Goal: Task Accomplishment & Management: Complete application form

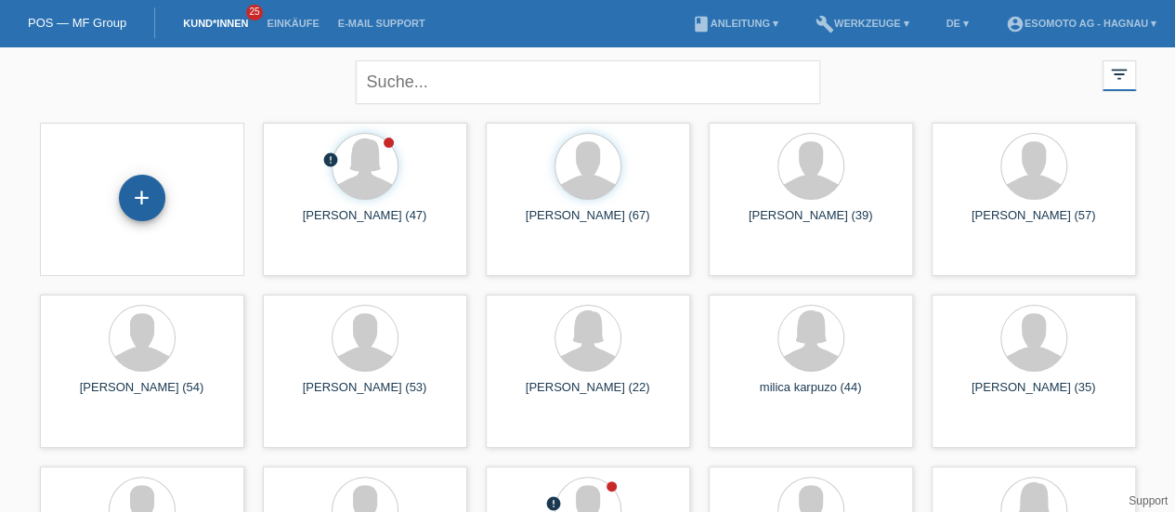
click at [147, 200] on div "+" at bounding box center [142, 198] width 46 height 46
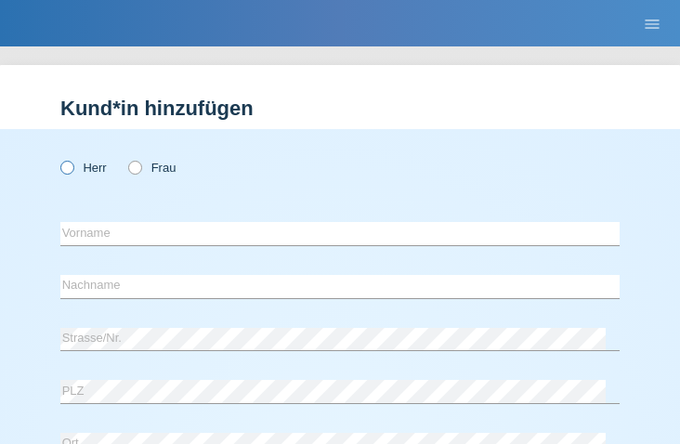
click at [58, 158] on icon at bounding box center [58, 158] width 0 height 0
click at [69, 163] on input "Herr" at bounding box center [66, 167] width 12 height 12
radio input "true"
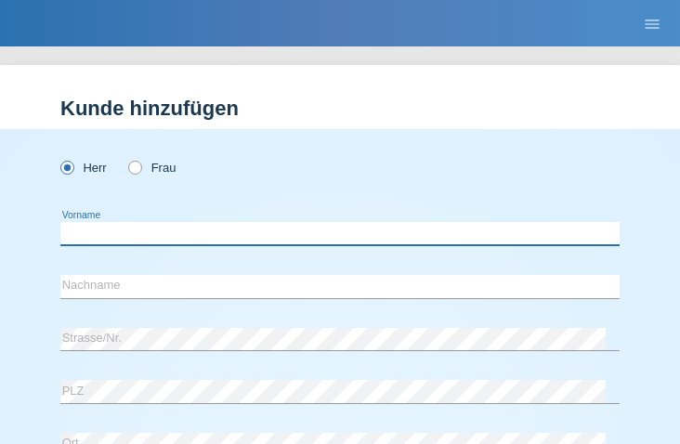
click at [157, 233] on input "text" at bounding box center [339, 233] width 559 height 23
type input "Srdan"
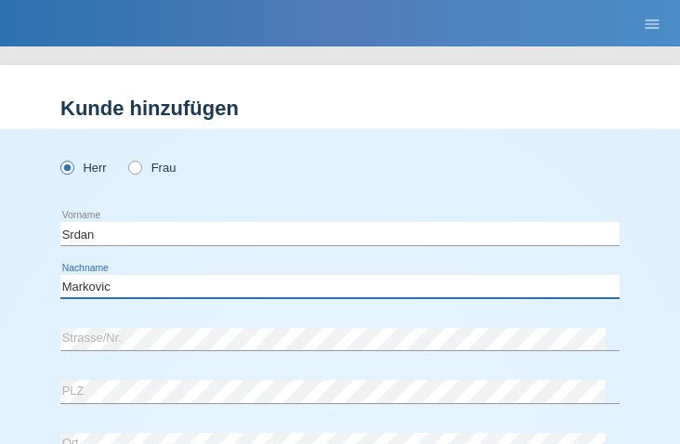
type input "Markovic"
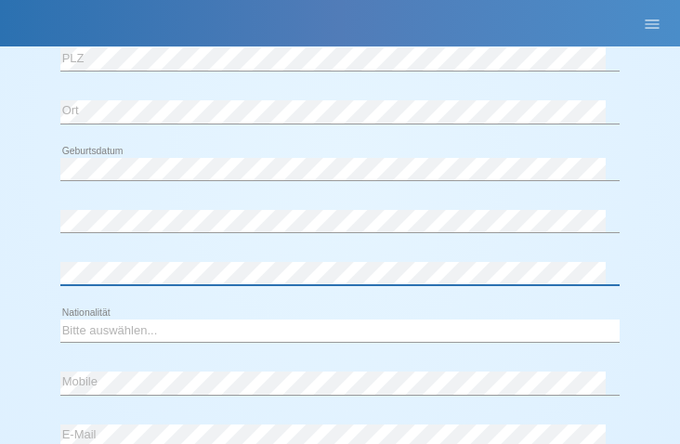
scroll to position [334, 0]
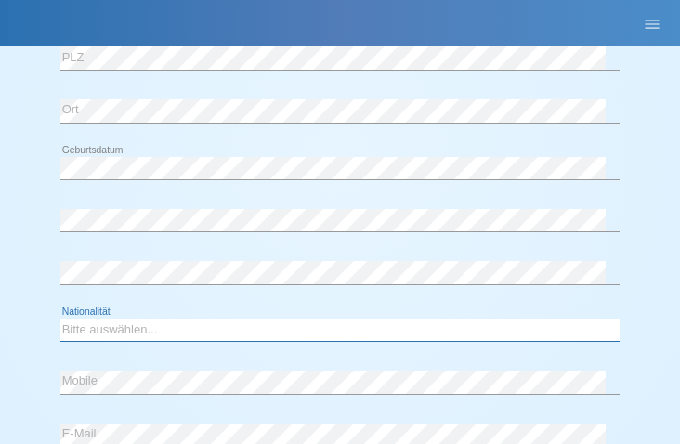
click at [87, 330] on select "Bitte auswählen... Schweiz Deutschland Liechtenstein Österreich ------------ Af…" at bounding box center [339, 330] width 559 height 22
select select "RS"
click at [60, 319] on select "Bitte auswählen... Schweiz Deutschland Liechtenstein Österreich ------------ Af…" at bounding box center [339, 330] width 559 height 22
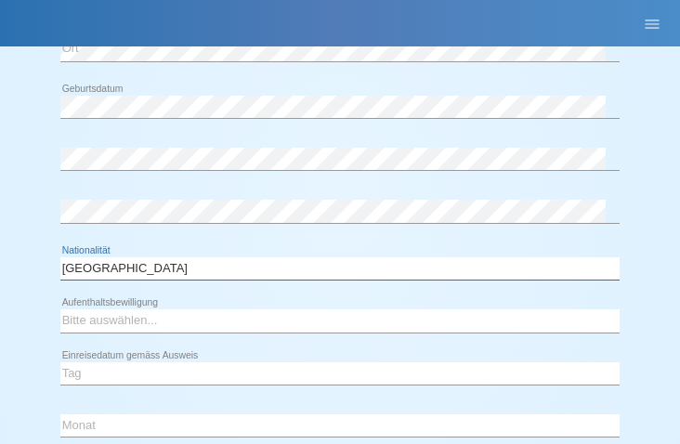
scroll to position [397, 0]
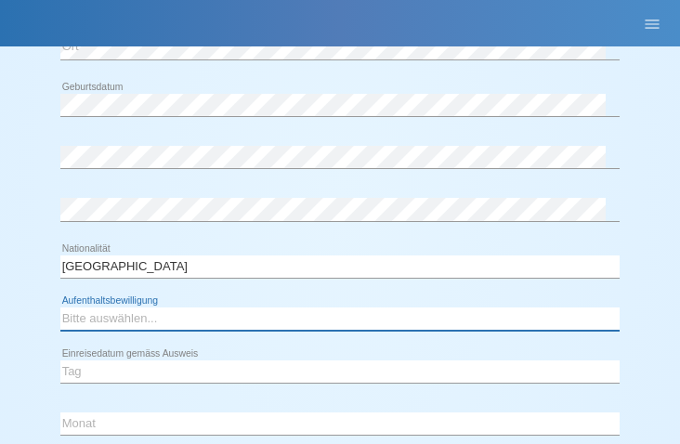
click at [91, 319] on select "Bitte auswählen... C B B - Flüchtlingsstatus Andere" at bounding box center [339, 319] width 559 height 22
select select "B"
click at [60, 308] on select "Bitte auswählen... C B B - Flüchtlingsstatus Andere" at bounding box center [339, 319] width 559 height 22
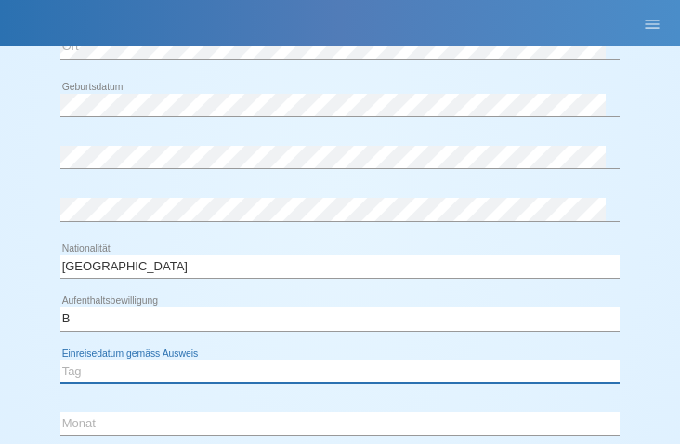
click at [94, 369] on select "Tag 01 02 03 04 05 06 07 08 09 10 11" at bounding box center [339, 371] width 559 height 22
select select "16"
click at [60, 360] on select "Tag 01 02 03 04 05 06 07 08 09 10 11" at bounding box center [339, 371] width 559 height 22
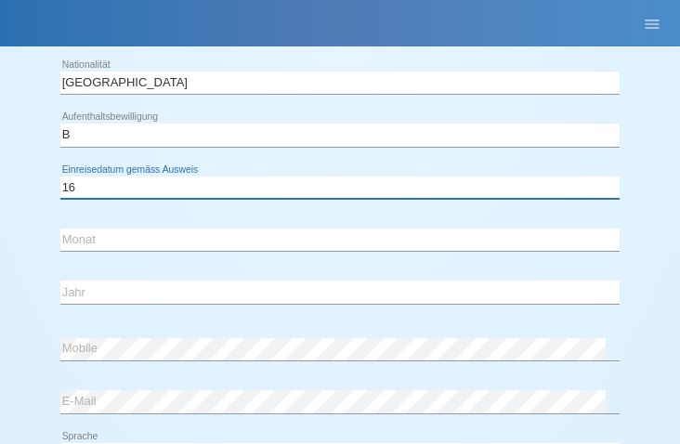
scroll to position [582, 0]
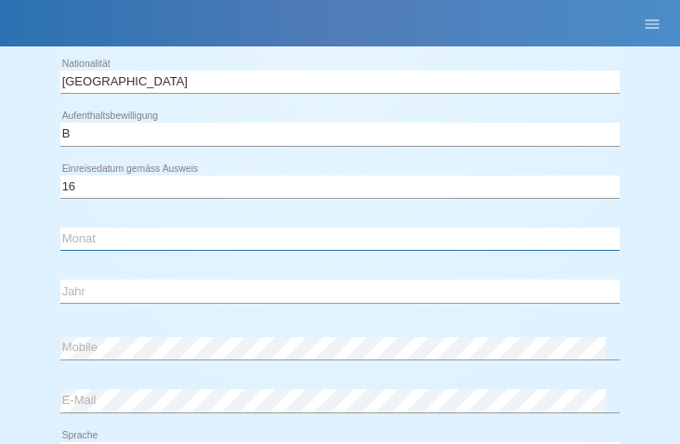
click at [108, 241] on select "Monat 01 02 03 04 05 06 07 08 09 10 11" at bounding box center [339, 239] width 559 height 22
select select "10"
click at [60, 228] on select "Monat 01 02 03 04 05 06 07 08 09 10 11" at bounding box center [339, 239] width 559 height 22
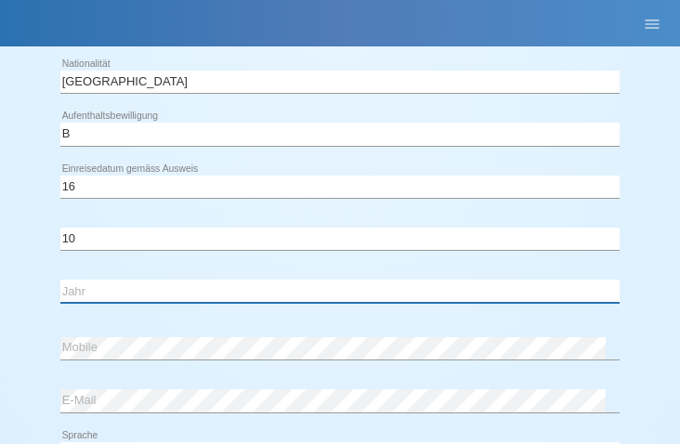
click at [87, 284] on select "Jahr 2025 2024 2023 2022 2021 2020 2019 2018 2017 2016 2015 2014 2013 2012 2011…" at bounding box center [339, 291] width 559 height 22
select select "1987"
click at [60, 280] on select "Jahr 2025 2024 2023 2022 2021 2020 2019 2018 2017 2016 2015 2014 2013 2012 2011…" at bounding box center [339, 291] width 559 height 22
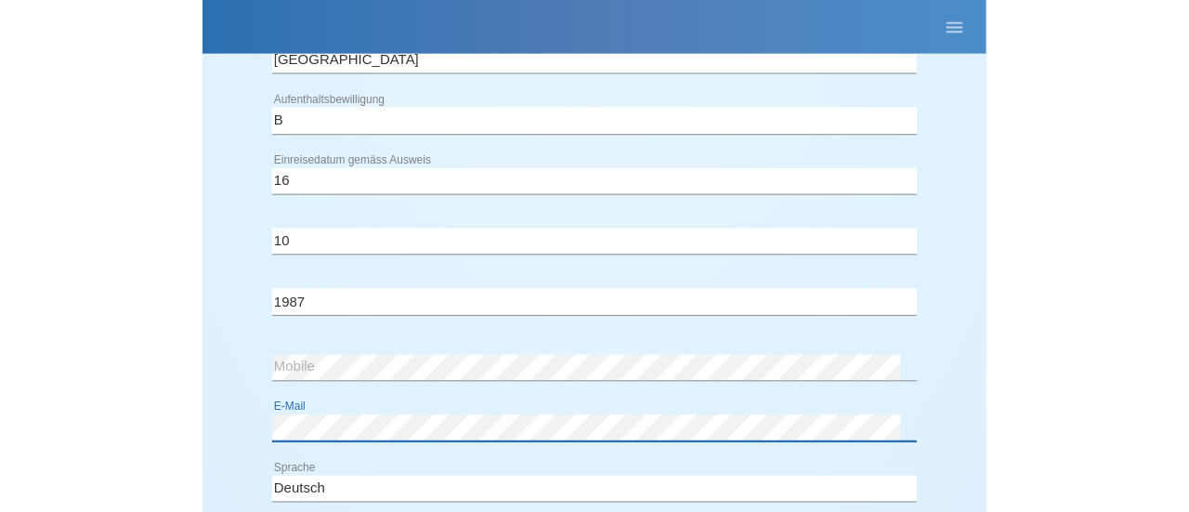
scroll to position [855, 0]
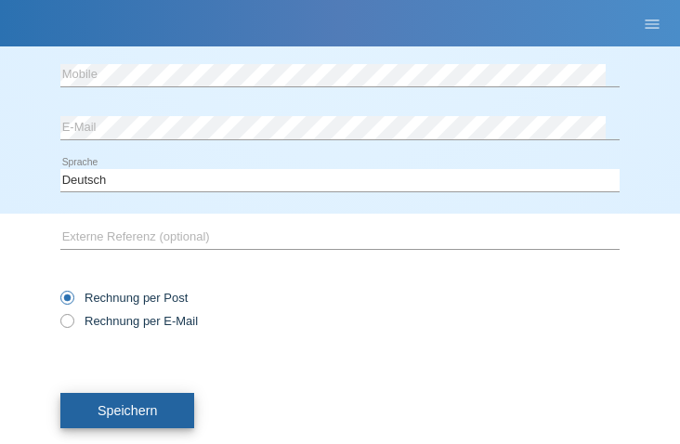
click at [168, 402] on button "Speichern" at bounding box center [127, 410] width 134 height 35
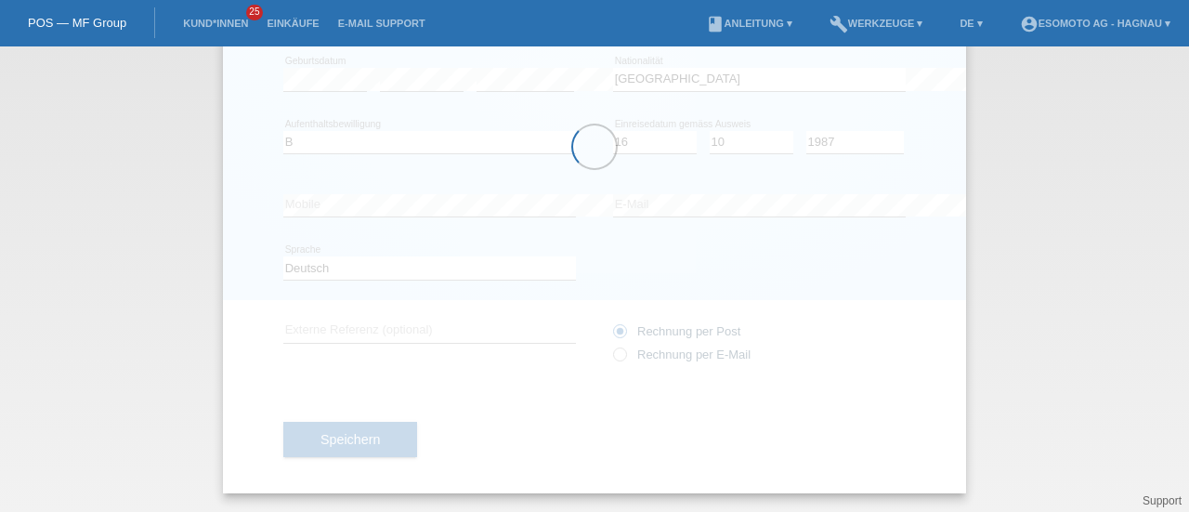
scroll to position [263, 0]
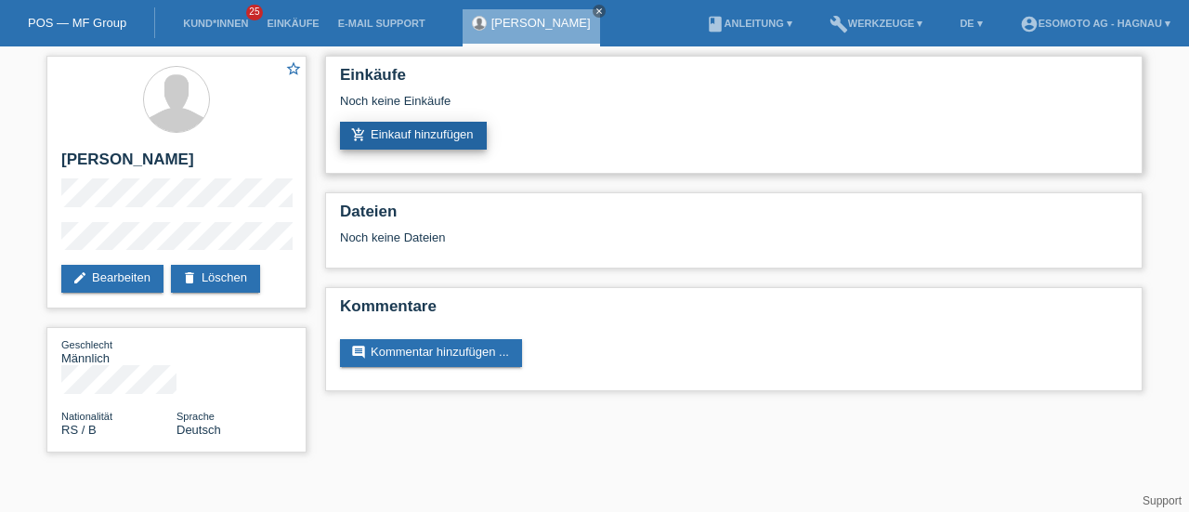
click at [385, 140] on link "add_shopping_cart Einkauf hinzufügen" at bounding box center [413, 136] width 147 height 28
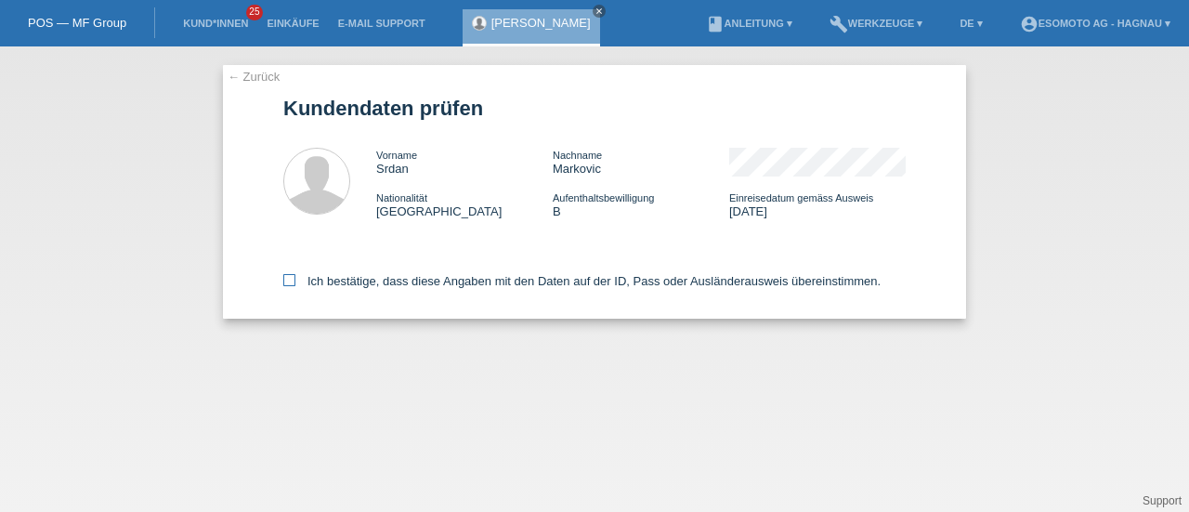
click at [291, 282] on icon at bounding box center [289, 280] width 12 height 12
click at [291, 282] on input "Ich bestätige, dass diese Angaben mit den Daten auf der ID, Pass oder Ausländer…" at bounding box center [289, 280] width 12 height 12
checkbox input "true"
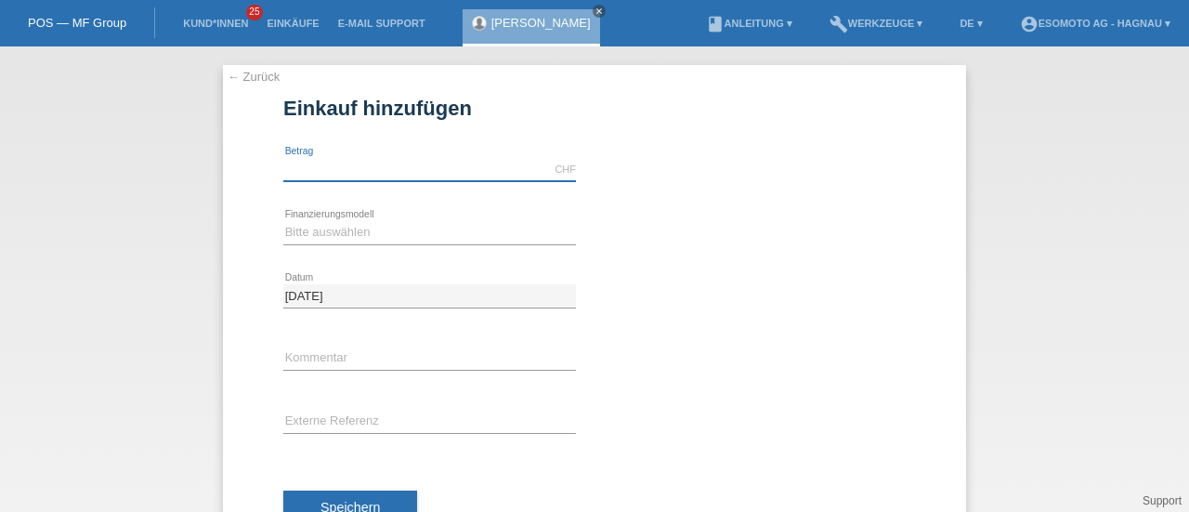
click at [346, 162] on input "text" at bounding box center [429, 169] width 293 height 23
type input "7600.00"
click at [331, 232] on select "Bitte auswählen Fixe Raten Kauf auf Rechnung mit Teilzahlungsoption" at bounding box center [429, 232] width 293 height 22
select select "69"
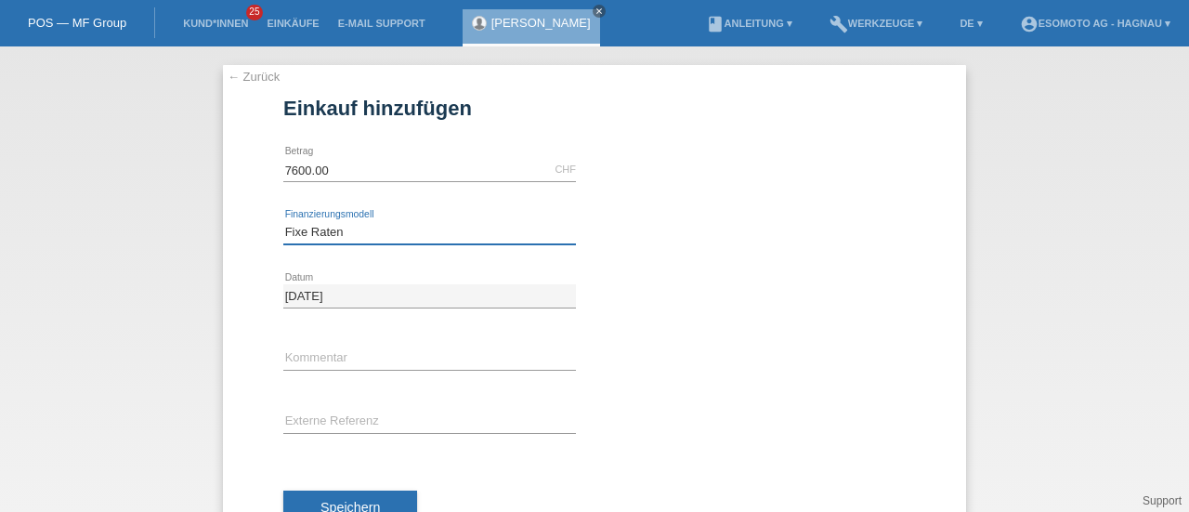
click at [283, 221] on select "Bitte auswählen Fixe Raten Kauf auf Rechnung mit Teilzahlungsoption" at bounding box center [429, 232] width 293 height 22
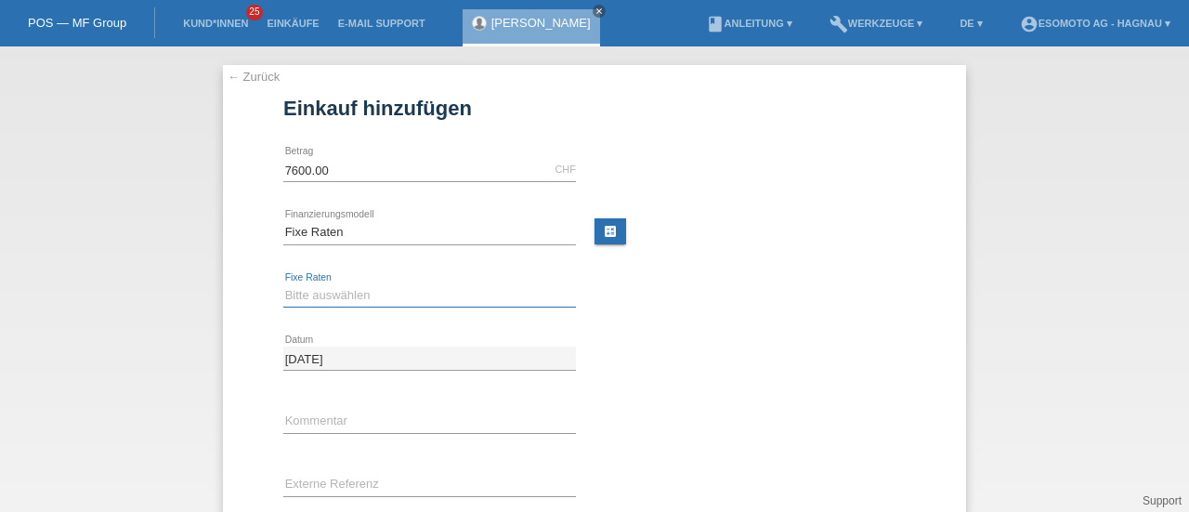
click at [318, 297] on select "Bitte auswählen 12 Raten 24 Raten 36 Raten 48 Raten" at bounding box center [429, 295] width 293 height 22
select select "140"
click at [283, 284] on select "Bitte auswählen 12 Raten 24 Raten 36 Raten 48 Raten" at bounding box center [429, 295] width 293 height 22
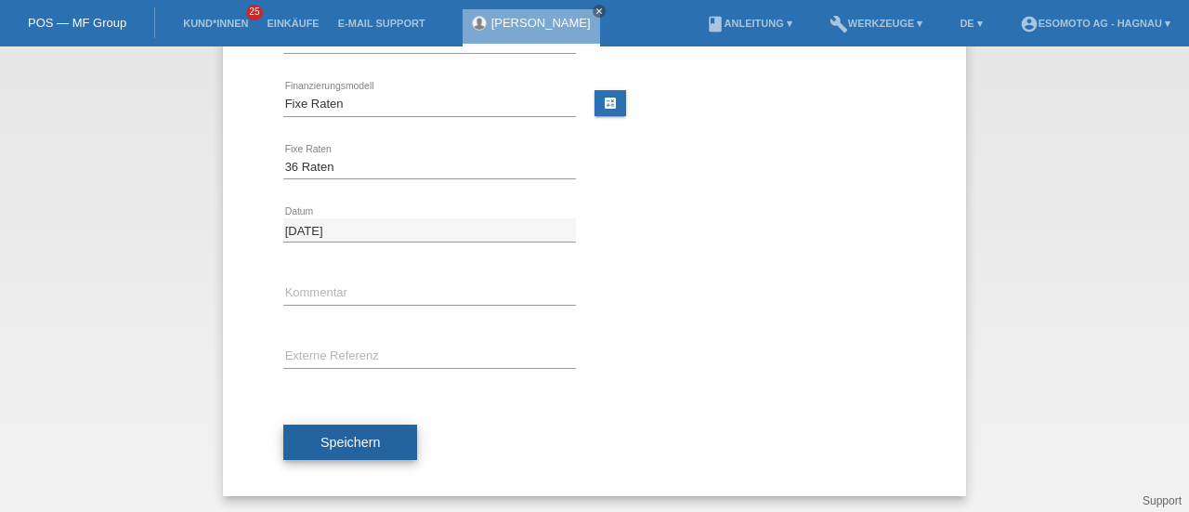
click at [312, 447] on button "Speichern" at bounding box center [350, 442] width 134 height 35
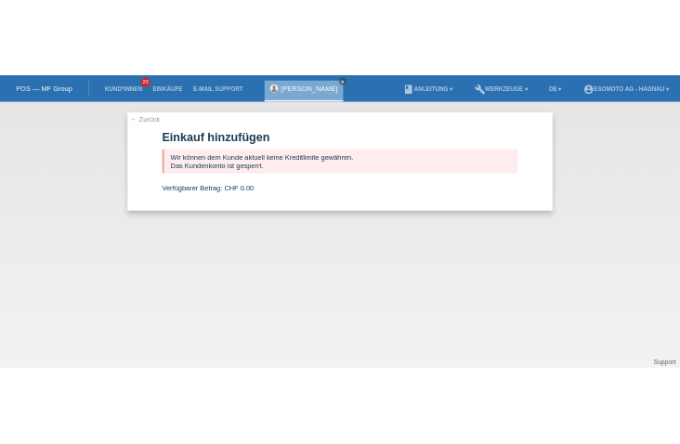
scroll to position [0, 0]
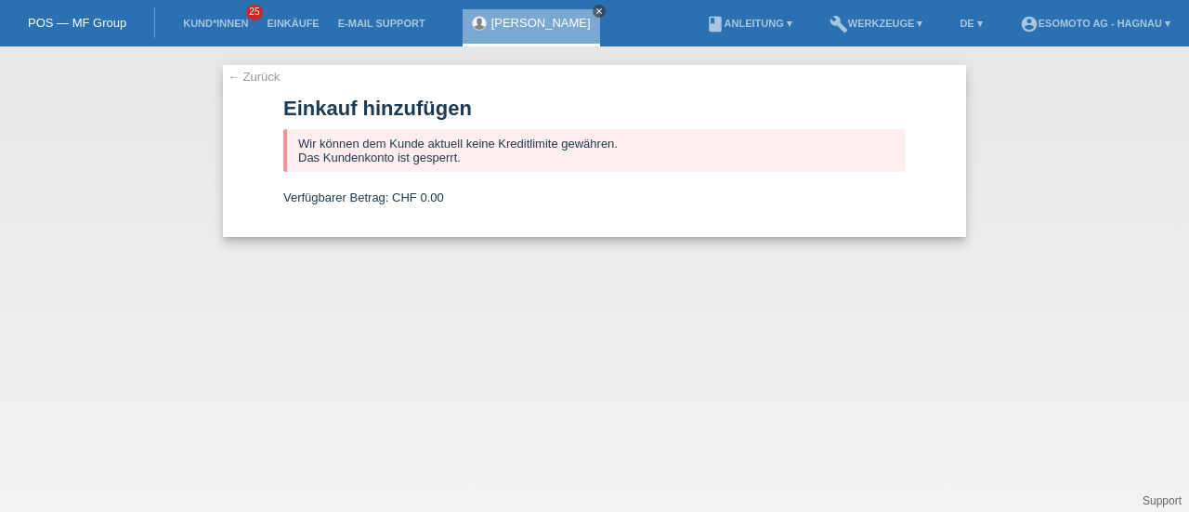
click at [595, 10] on icon "close" at bounding box center [599, 11] width 9 height 9
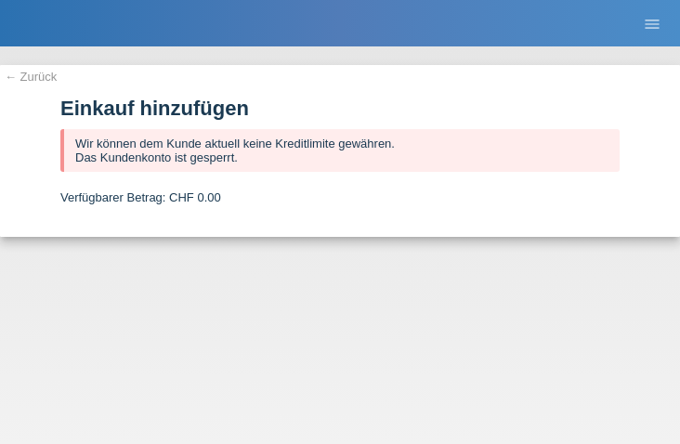
click at [32, 73] on link "← Zurück" at bounding box center [31, 77] width 52 height 14
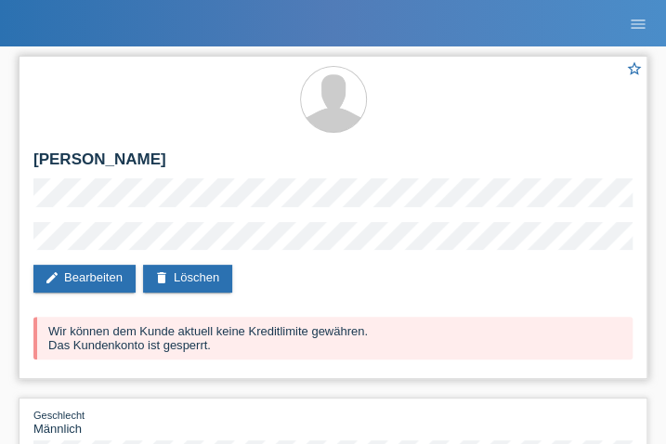
click at [362, 262] on div "star_border [PERSON_NAME] edit Bearbeiten delete Löschen Wir können dem Kunde a…" at bounding box center [333, 217] width 629 height 323
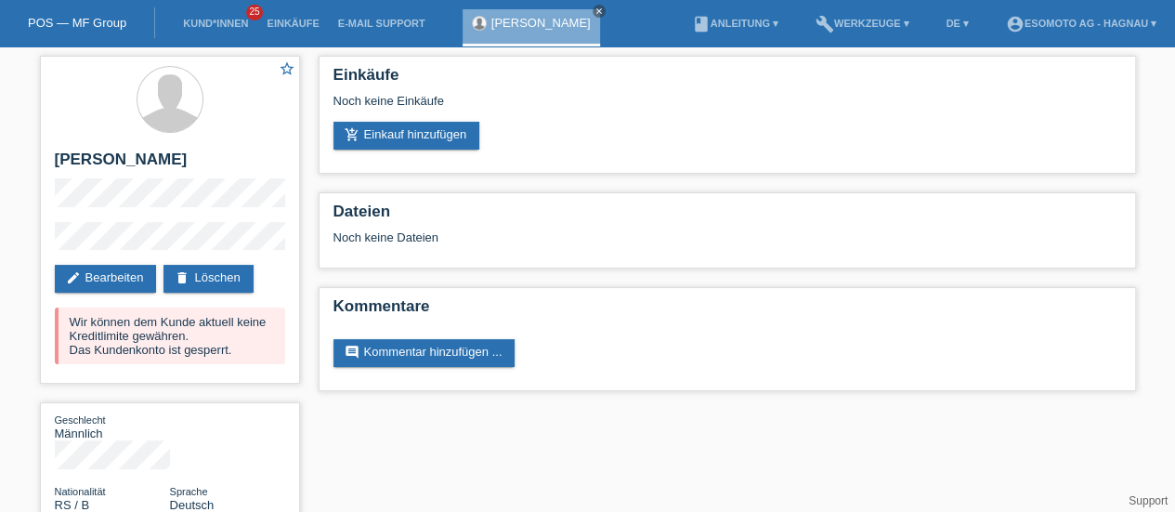
click at [80, 24] on link "POS — MF Group" at bounding box center [77, 23] width 98 height 14
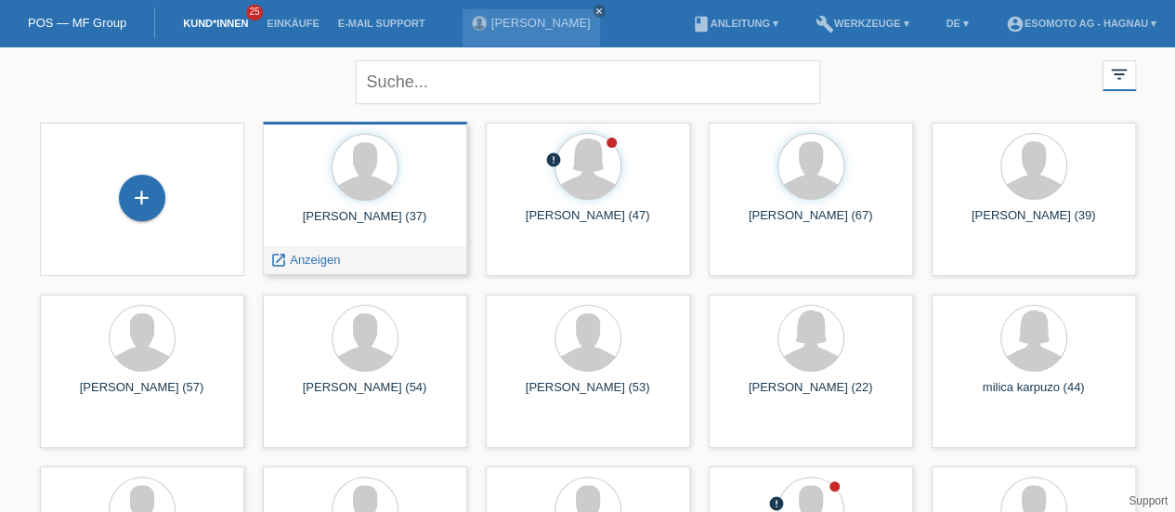
click at [400, 201] on div at bounding box center [365, 169] width 175 height 70
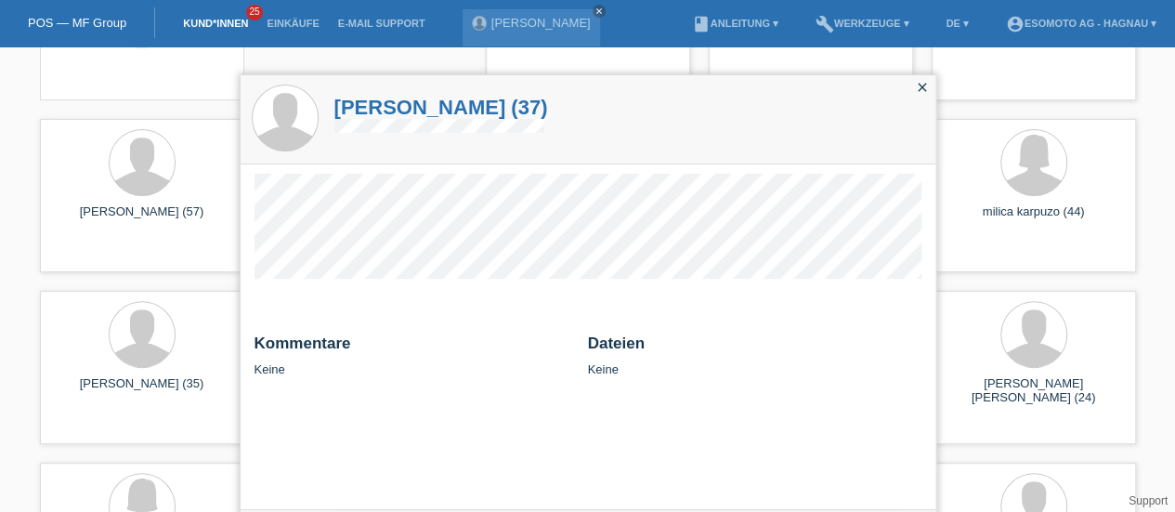
scroll to position [177, 0]
click at [421, 104] on h1 "Srdan Markovic (37)" at bounding box center [441, 107] width 214 height 23
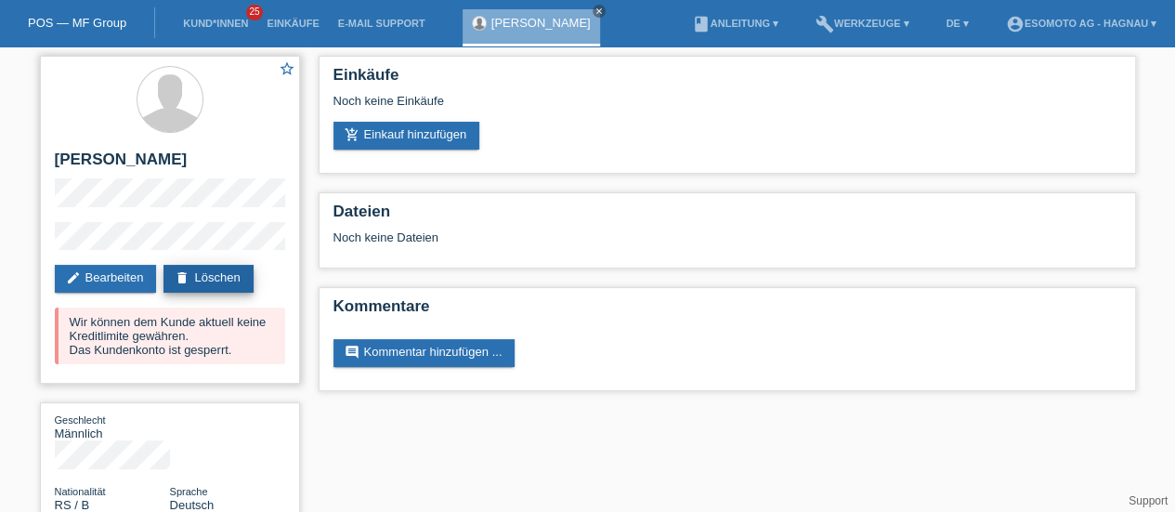
click at [246, 276] on link "delete Löschen" at bounding box center [208, 279] width 89 height 28
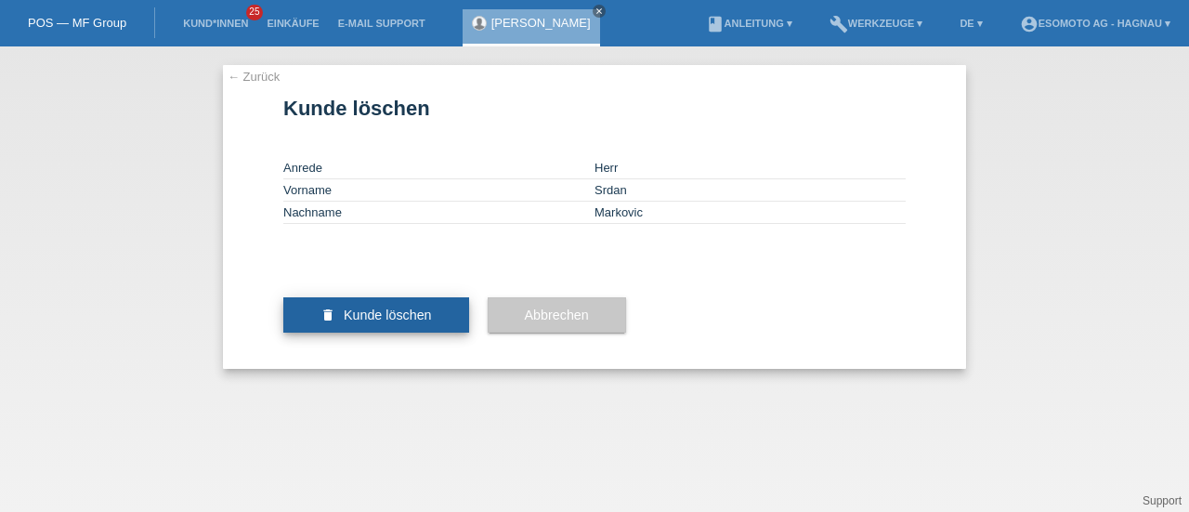
click at [378, 322] on span "Kunde löschen" at bounding box center [388, 315] width 88 height 15
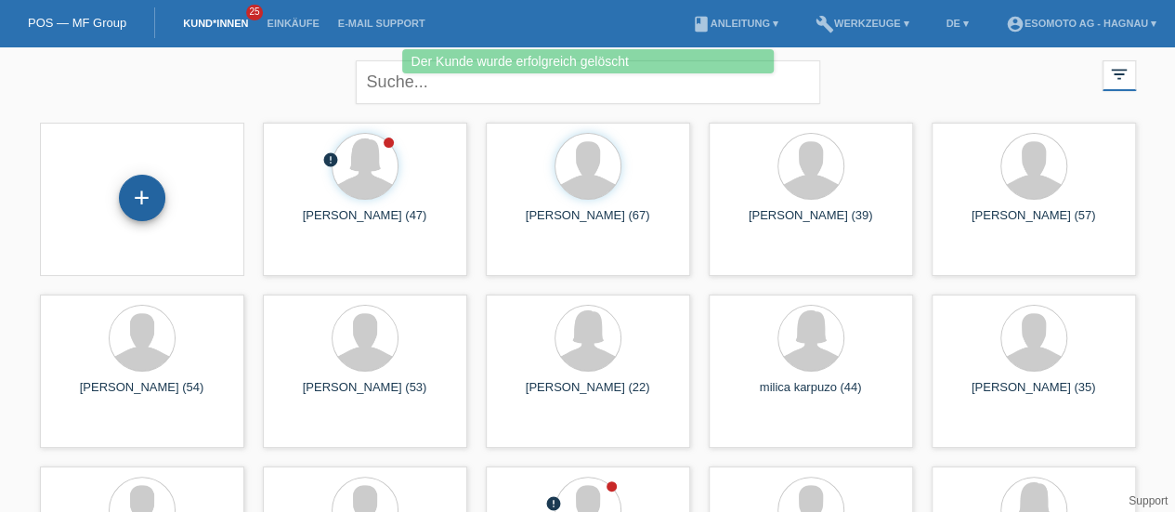
click at [149, 198] on div "+" at bounding box center [142, 198] width 45 height 32
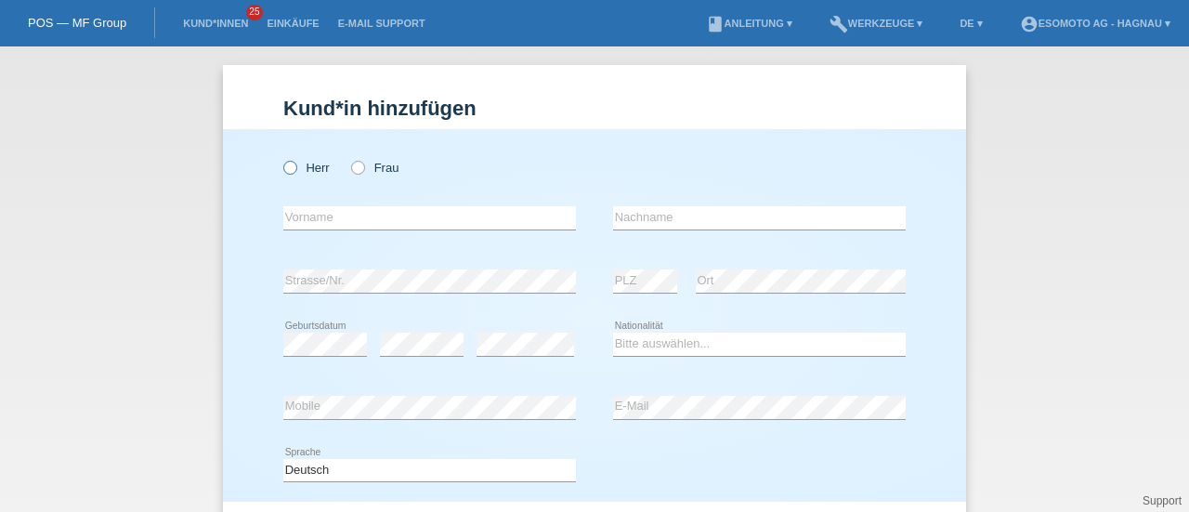
click at [281, 158] on icon at bounding box center [281, 158] width 0 height 0
click at [288, 164] on input "Herr" at bounding box center [289, 167] width 12 height 12
radio input "true"
click at [303, 203] on div "error Vorname" at bounding box center [429, 218] width 293 height 63
click at [285, 218] on input "text" at bounding box center [429, 217] width 293 height 23
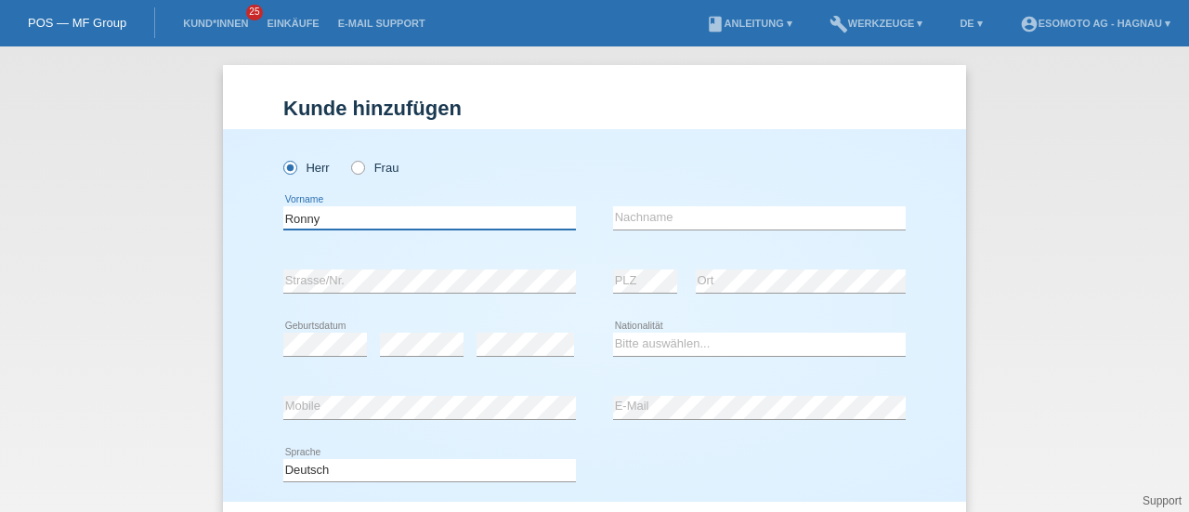
type input "Ronny"
type input "Buob"
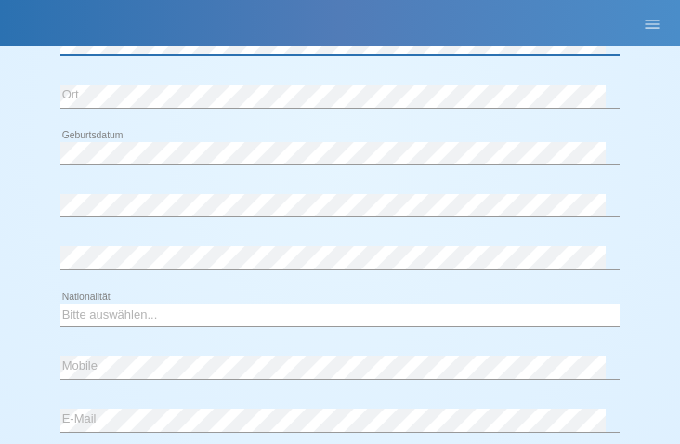
scroll to position [349, 0]
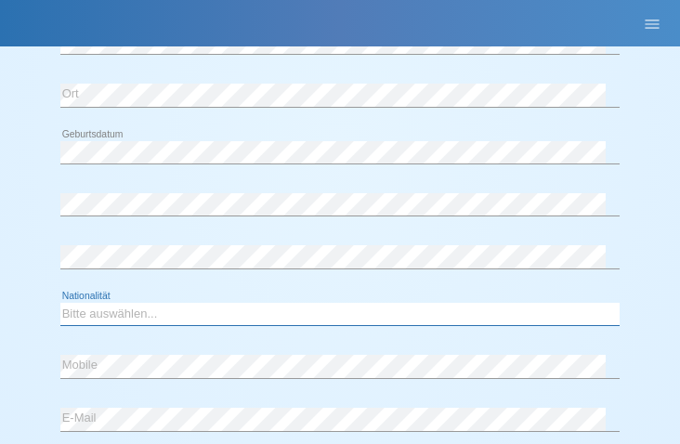
click at [117, 312] on select "Bitte auswählen... Schweiz Deutschland Liechtenstein Österreich ------------ Af…" at bounding box center [339, 314] width 559 height 22
select select "CH"
click at [60, 303] on select "Bitte auswählen... Schweiz Deutschland Liechtenstein Österreich ------------ Af…" at bounding box center [339, 314] width 559 height 22
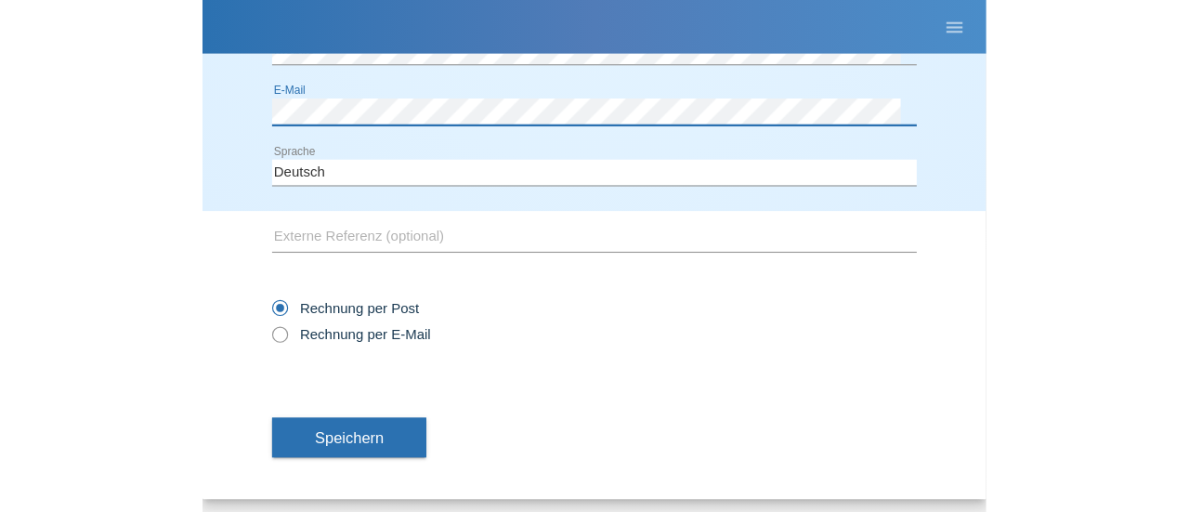
scroll to position [676, 0]
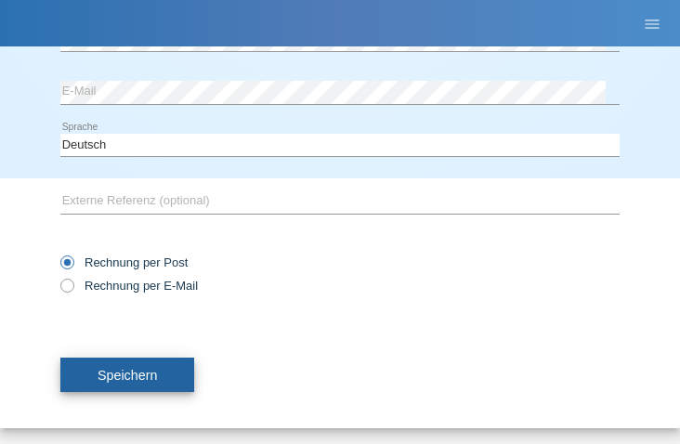
click at [138, 373] on span "Speichern" at bounding box center [127, 375] width 59 height 15
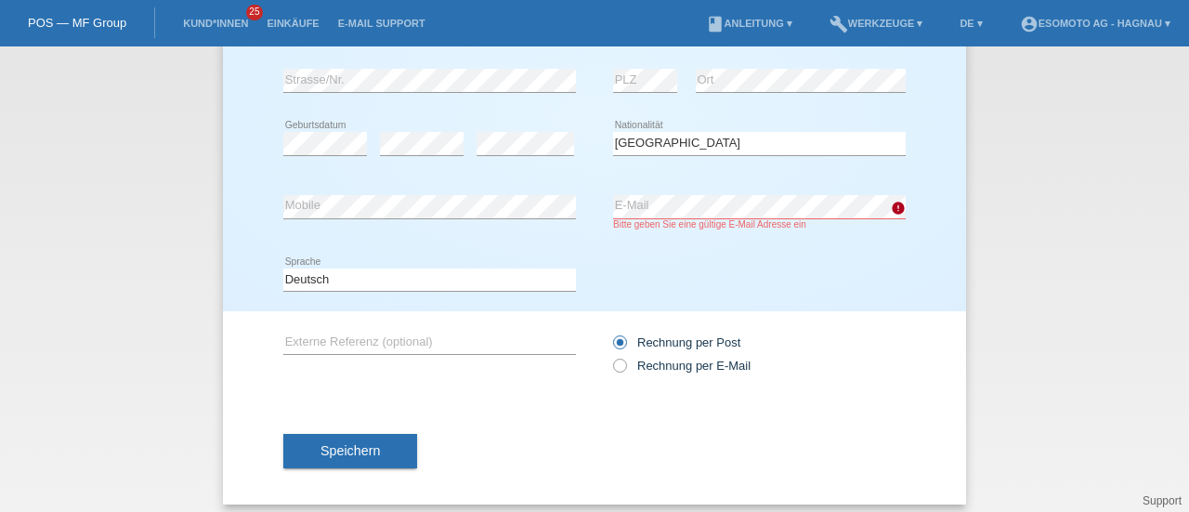
scroll to position [211, 0]
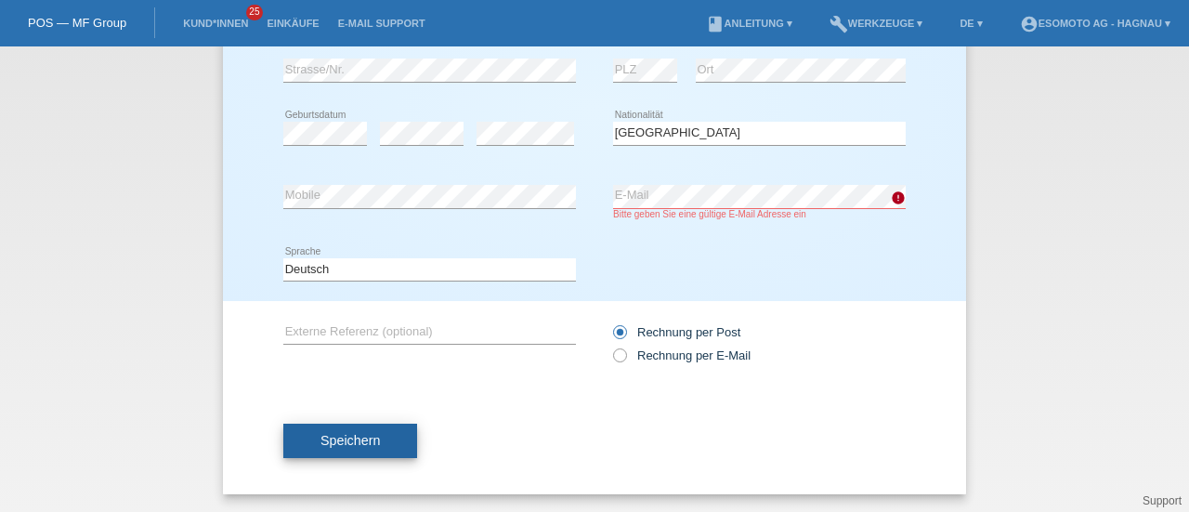
click at [347, 430] on button "Speichern" at bounding box center [350, 441] width 134 height 35
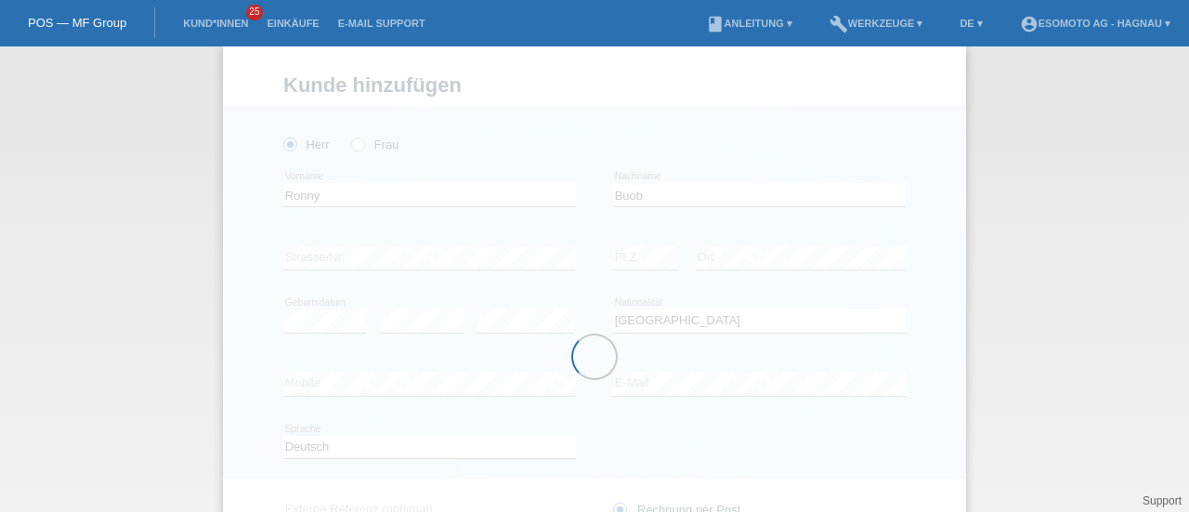
scroll to position [0, 0]
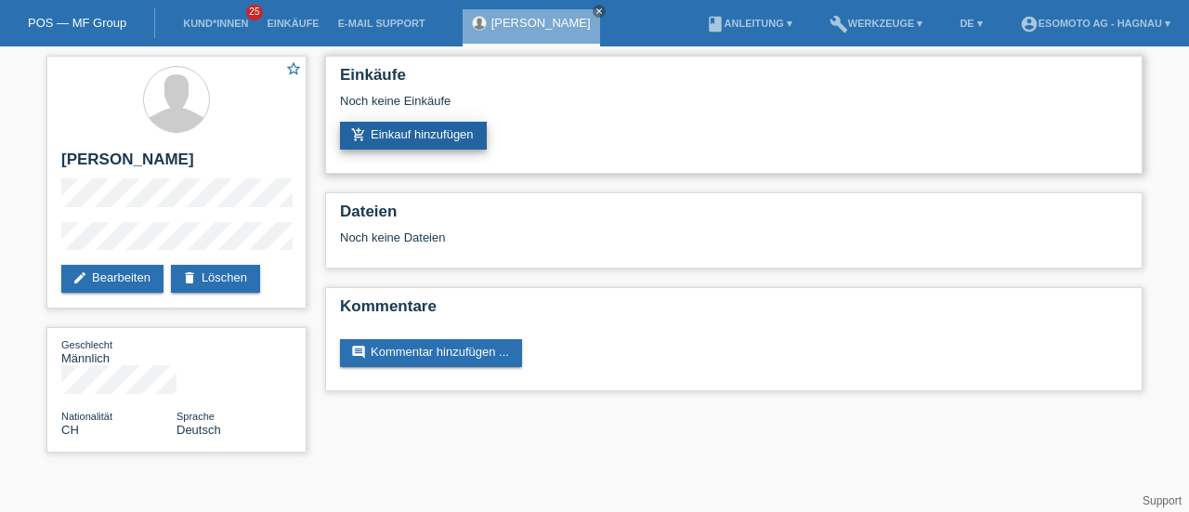
click at [394, 137] on link "add_shopping_cart Einkauf hinzufügen" at bounding box center [413, 136] width 147 height 28
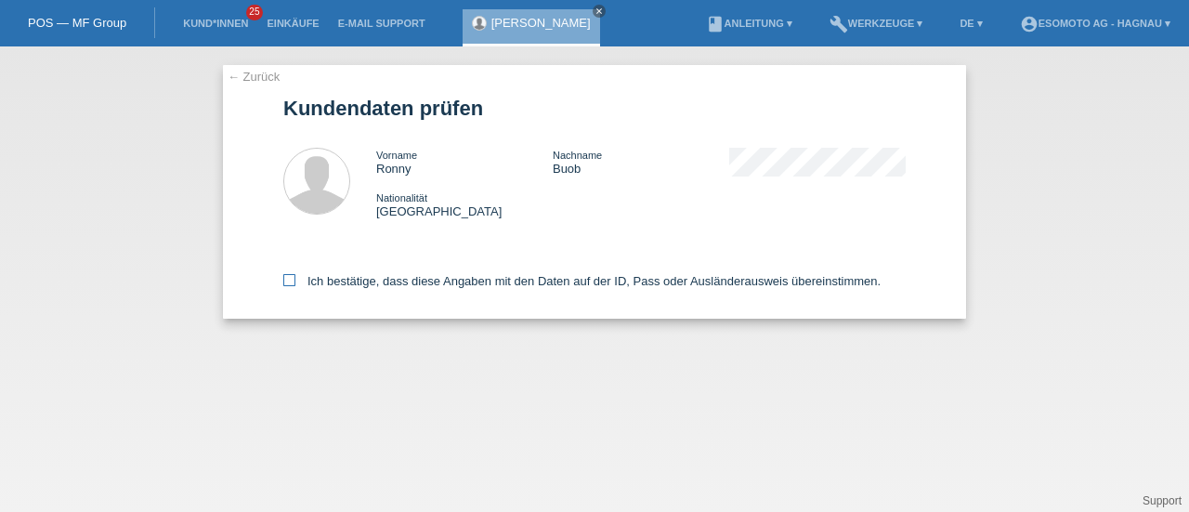
click at [283, 279] on icon at bounding box center [289, 280] width 12 height 12
click at [283, 279] on input "Ich bestätige, dass diese Angaben mit den Daten auf der ID, Pass oder Ausländer…" at bounding box center [289, 280] width 12 height 12
checkbox input "true"
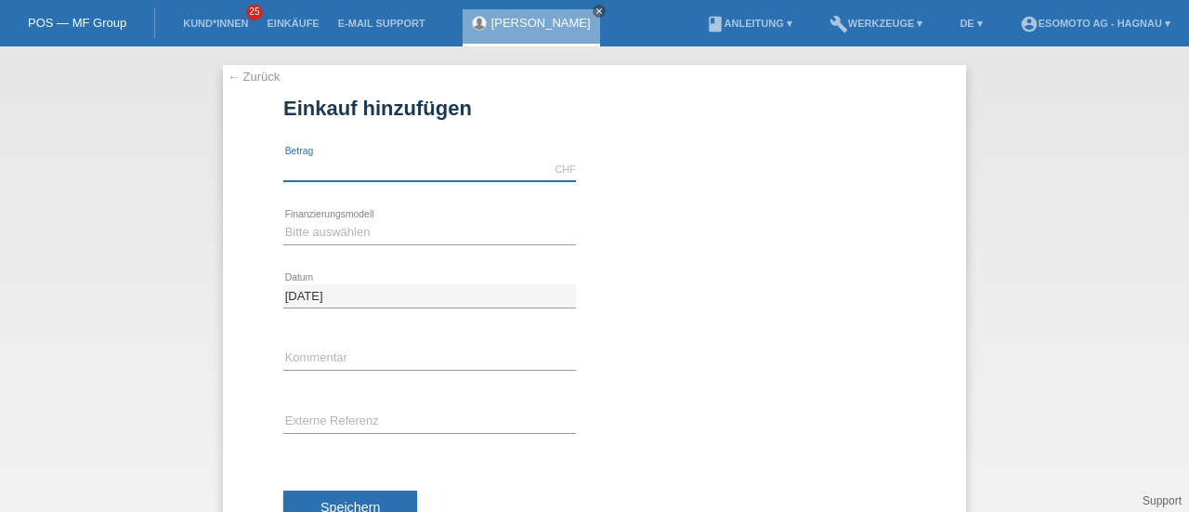
click at [337, 176] on input "text" at bounding box center [429, 169] width 293 height 23
type input "7600.00"
click at [319, 237] on select "Bitte auswählen Fixe Raten Kauf auf Rechnung mit Teilzahlungsoption" at bounding box center [429, 232] width 293 height 22
select select "69"
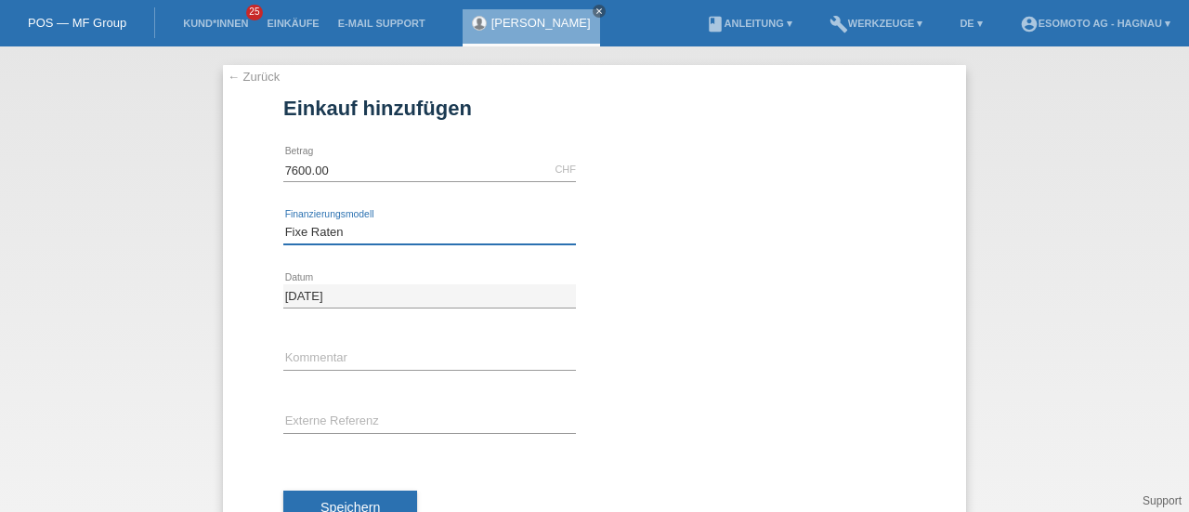
click at [283, 221] on select "Bitte auswählen Fixe Raten Kauf auf Rechnung mit Teilzahlungsoption" at bounding box center [429, 232] width 293 height 22
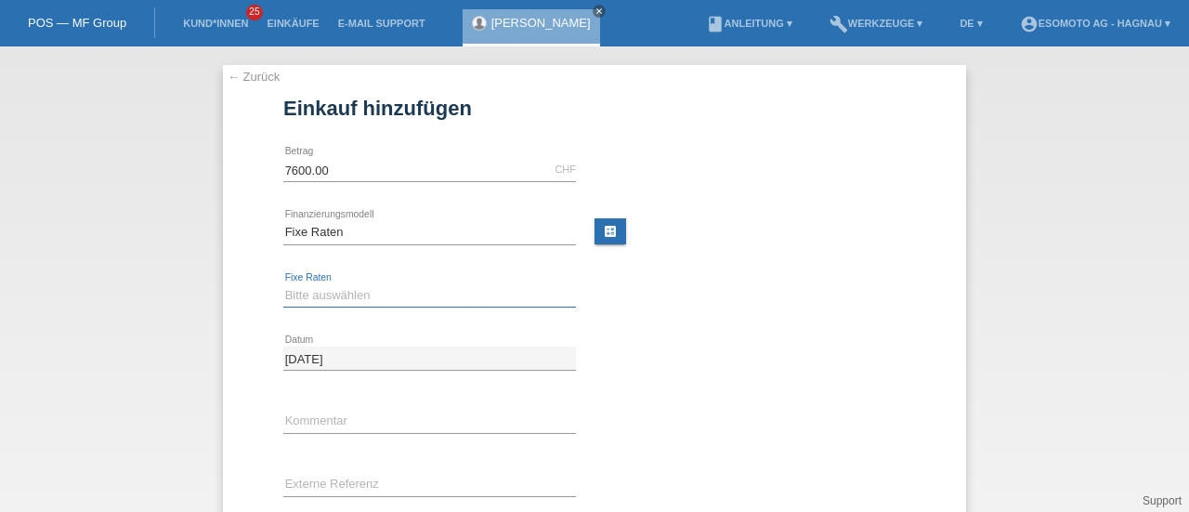
click at [321, 290] on select "Bitte auswählen 12 Raten 24 Raten 36 Raten 48 Raten" at bounding box center [429, 295] width 293 height 22
select select "140"
click at [283, 284] on select "Bitte auswählen 12 Raten 24 Raten 36 Raten 48 Raten" at bounding box center [429, 295] width 293 height 22
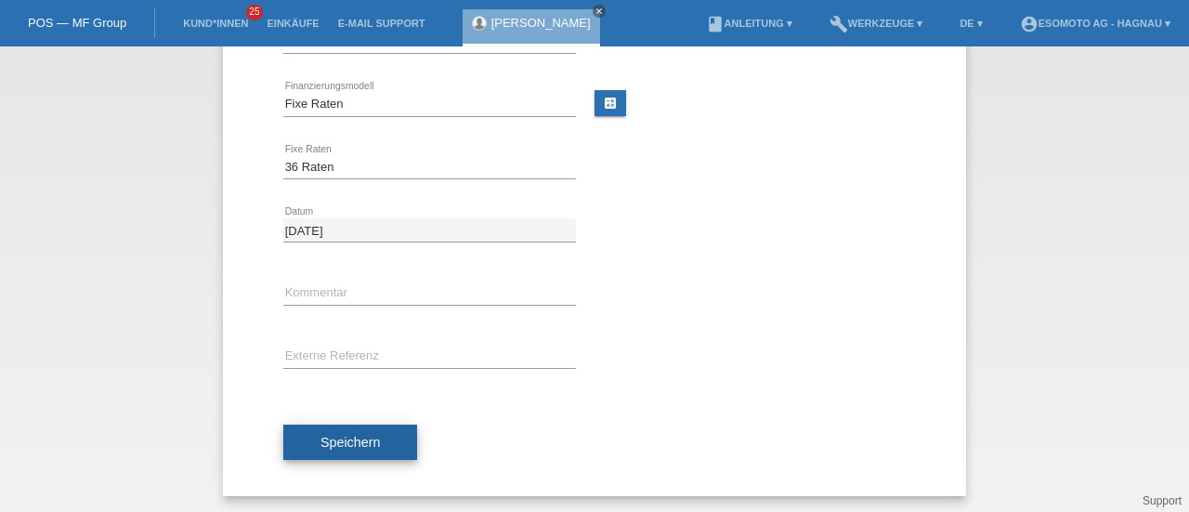
click at [321, 439] on span "Speichern" at bounding box center [350, 442] width 59 height 15
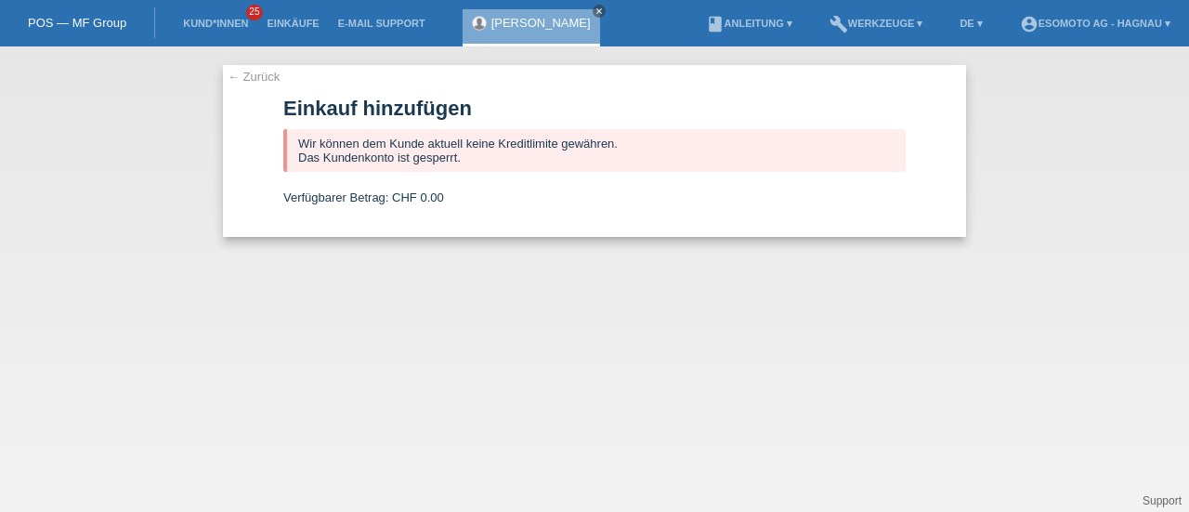
scroll to position [0, 0]
click at [250, 78] on link "← Zurück" at bounding box center [254, 77] width 52 height 14
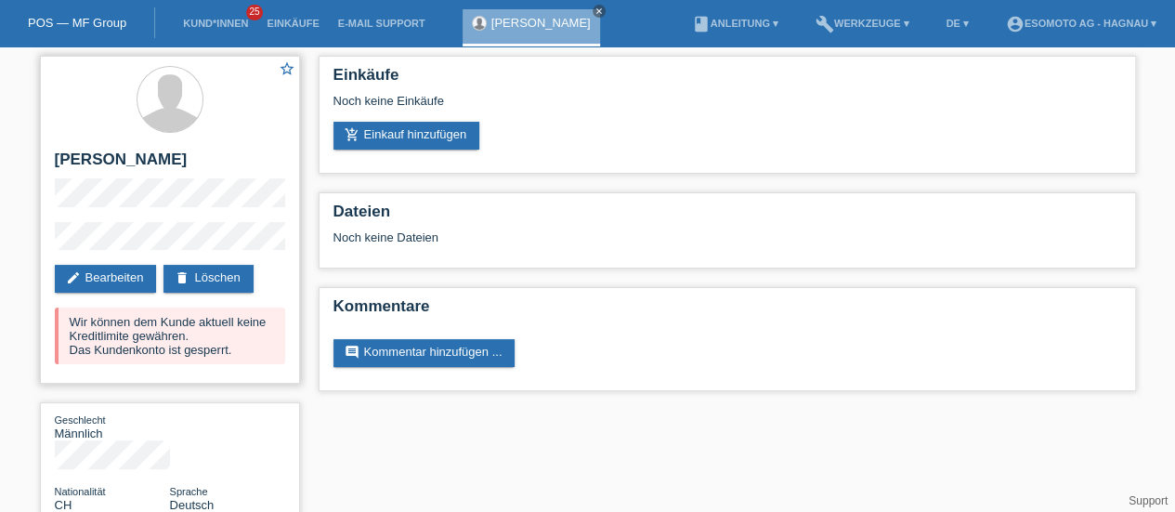
click at [87, 160] on h2 "[PERSON_NAME]" at bounding box center [170, 165] width 230 height 28
copy h2 "Ronny"
click at [136, 163] on h2 "[PERSON_NAME]" at bounding box center [170, 165] width 230 height 28
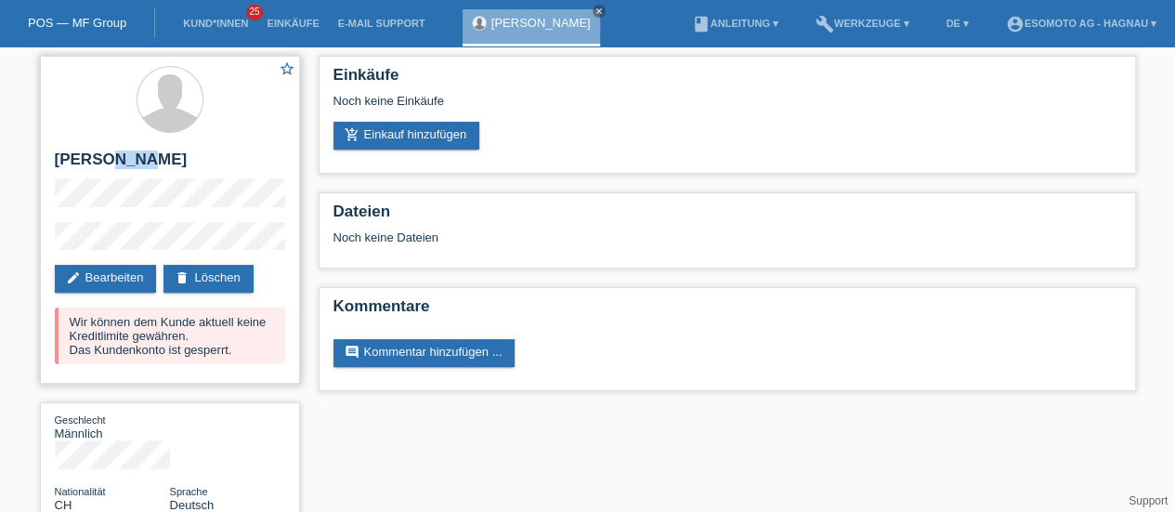
copy h2 "Buob"
click at [595, 9] on icon "close" at bounding box center [599, 11] width 9 height 9
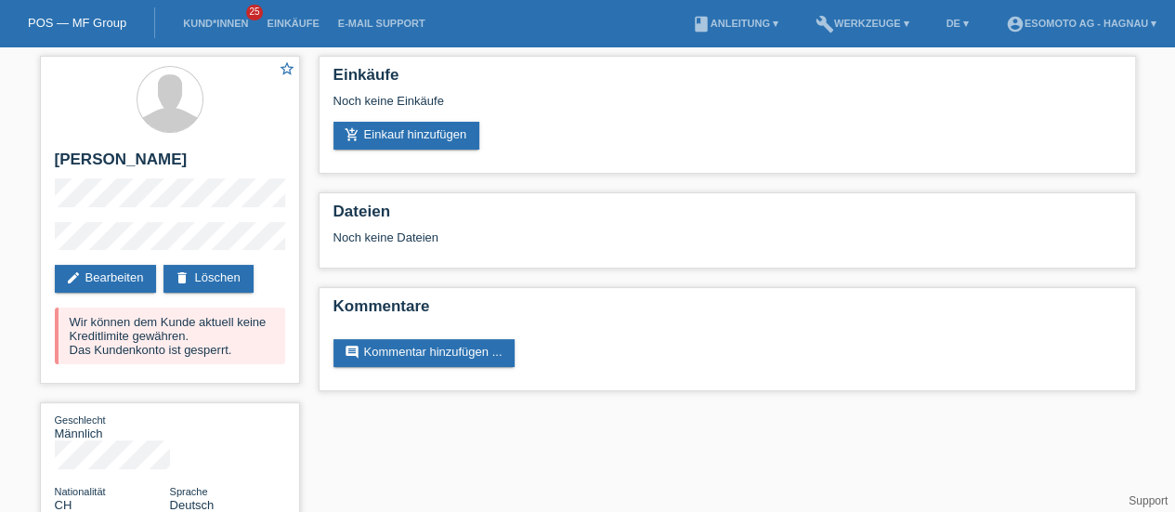
click at [70, 27] on link "POS — MF Group" at bounding box center [77, 23] width 98 height 14
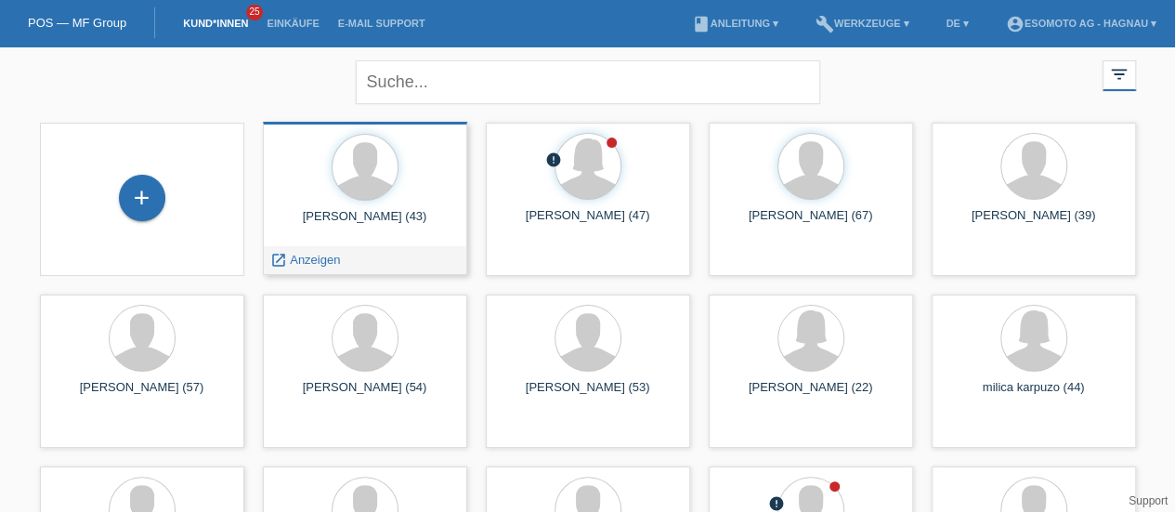
click at [421, 197] on div at bounding box center [365, 169] width 175 height 70
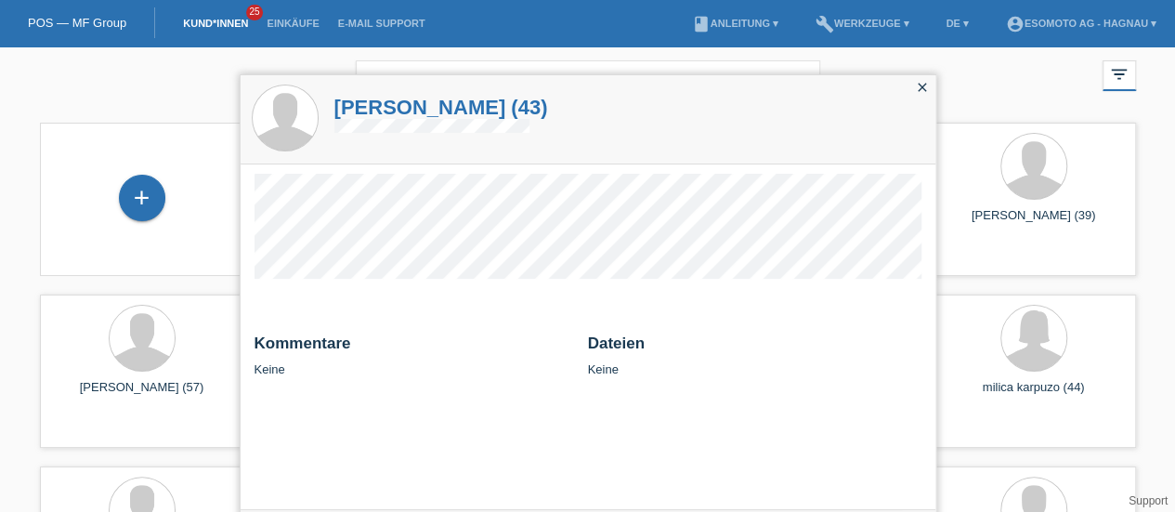
click at [405, 109] on h1 "Ronny Buob (43)" at bounding box center [441, 107] width 214 height 23
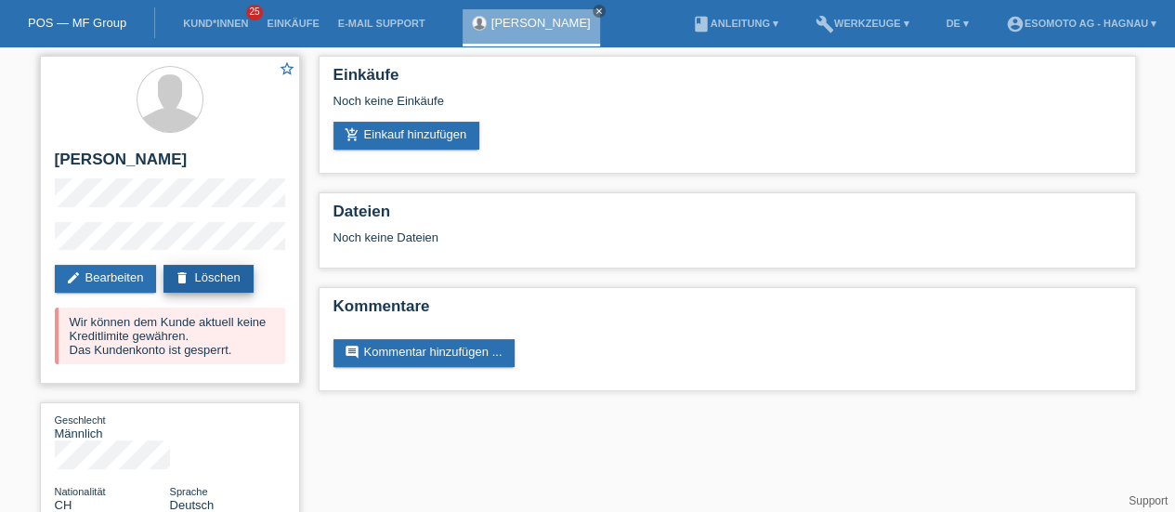
click at [234, 275] on link "delete Löschen" at bounding box center [208, 279] width 89 height 28
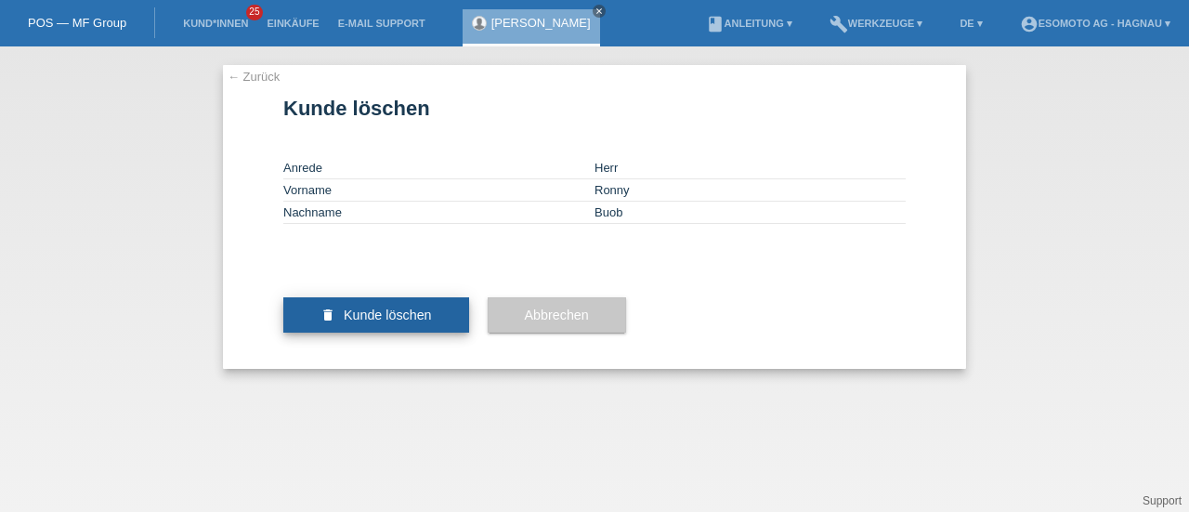
click at [388, 322] on span "Kunde löschen" at bounding box center [388, 315] width 88 height 15
